Goal: Task Accomplishment & Management: Use online tool/utility

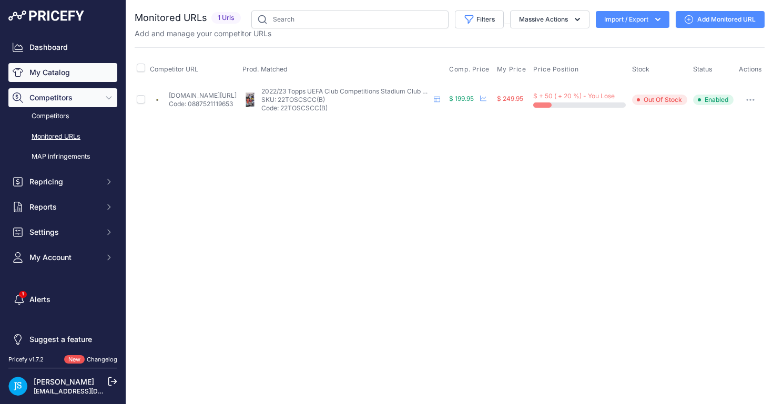
click at [59, 74] on link "My Catalog" at bounding box center [62, 72] width 109 height 19
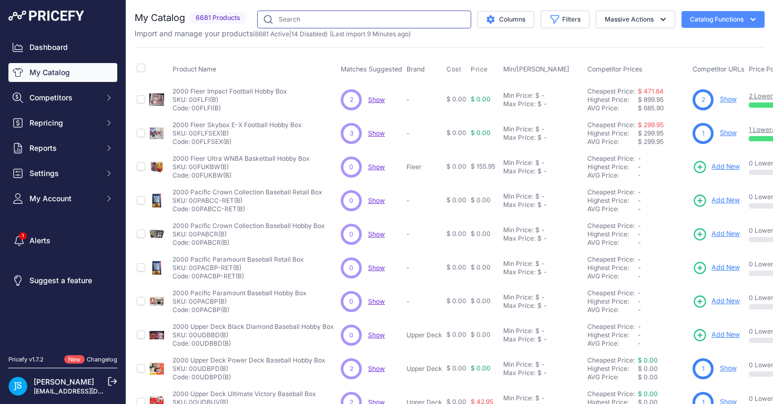
click at [311, 19] on input "text" at bounding box center [364, 20] width 214 height 18
paste input "Pokemon Scarlet & Violet Prismatic Evolutions Booster Bundle"
type input "Pokemon Scarlet & Violet Prismatic Evolutions Booster Bundle"
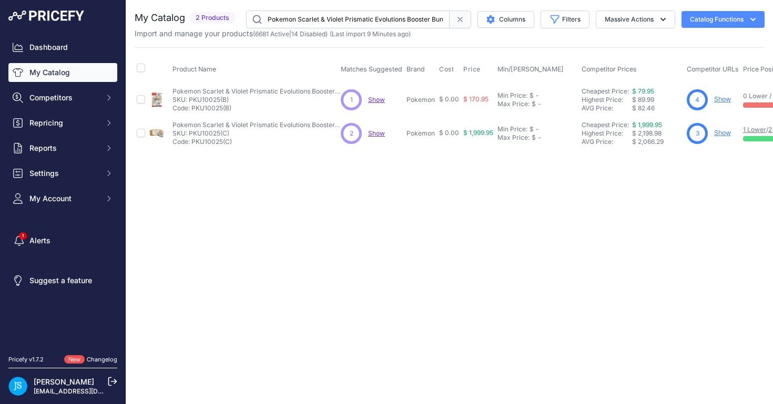
click at [722, 99] on link "Show" at bounding box center [722, 99] width 17 height 8
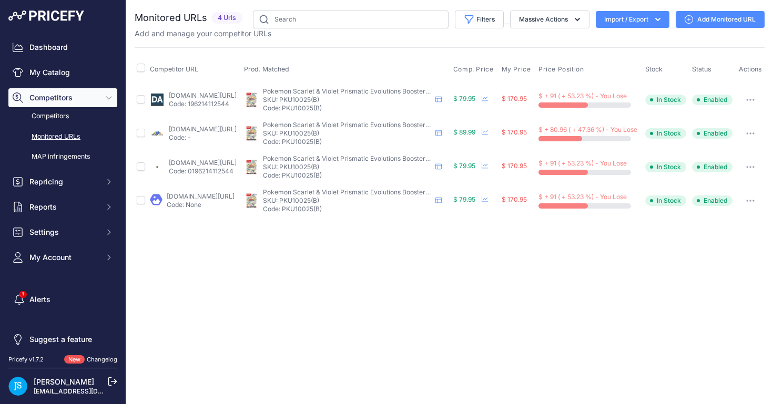
drag, startPoint x: 73, startPoint y: 231, endPoint x: 78, endPoint y: 244, distance: 13.9
click at [73, 231] on span "Settings" at bounding box center [63, 232] width 69 height 11
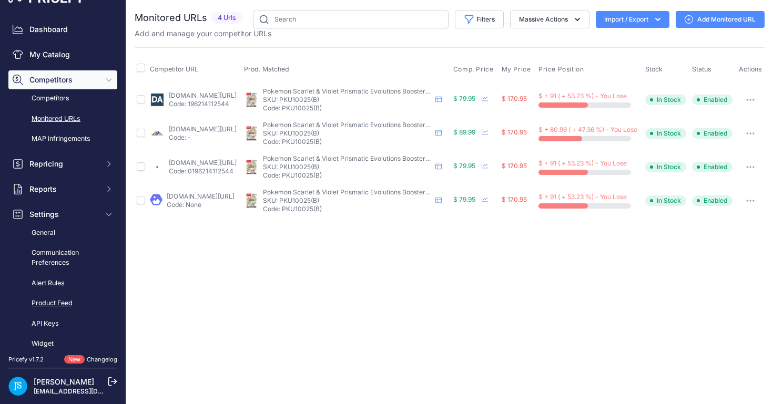
scroll to position [18, 0]
click at [66, 302] on link "Product Feed" at bounding box center [62, 303] width 109 height 18
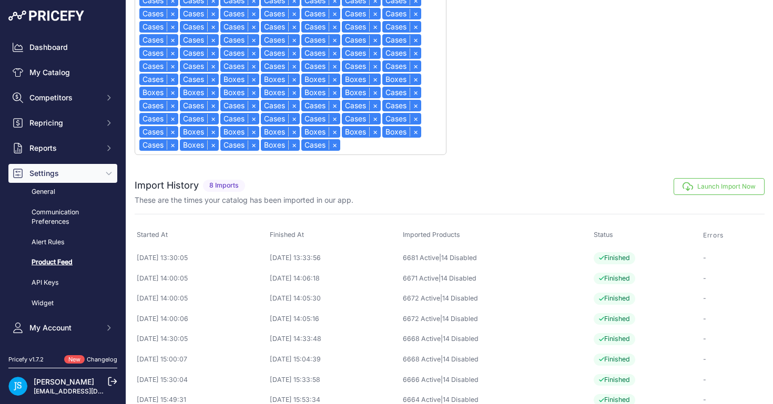
scroll to position [803, 0]
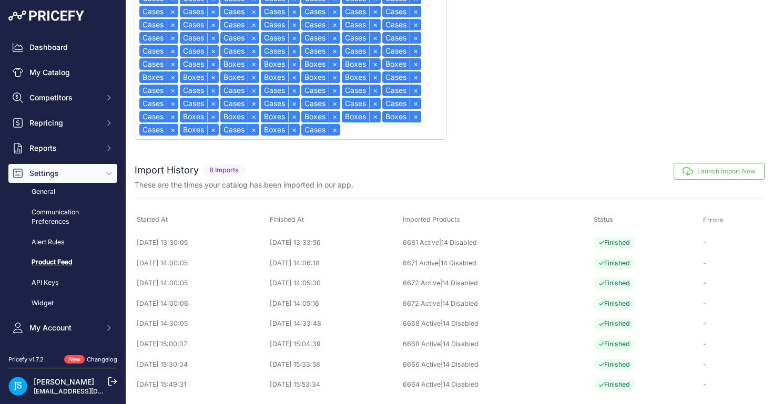
click at [714, 177] on button "Launch Import Now" at bounding box center [719, 171] width 91 height 17
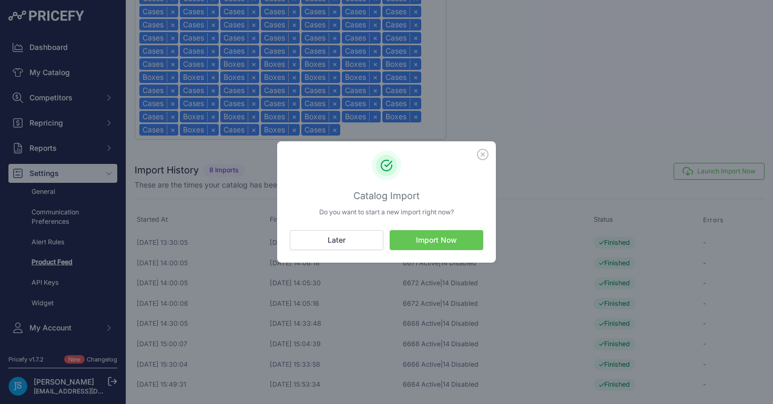
click at [442, 237] on button "Import Now" at bounding box center [437, 240] width 94 height 20
